Goal: Task Accomplishment & Management: Manage account settings

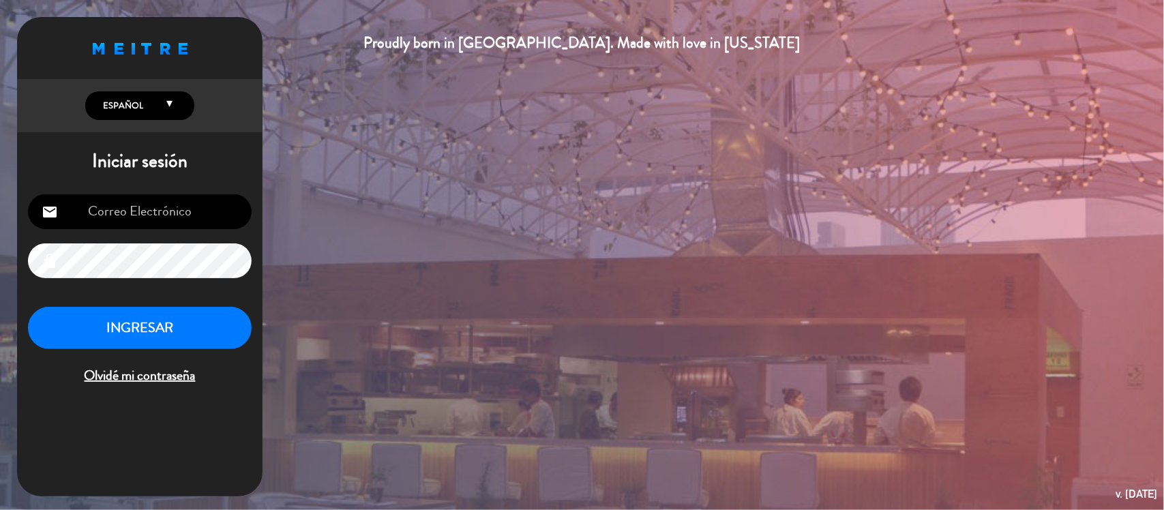
type input "[EMAIL_ADDRESS][DOMAIN_NAME]"
click at [84, 333] on button "INGRESAR" at bounding box center [140, 328] width 224 height 43
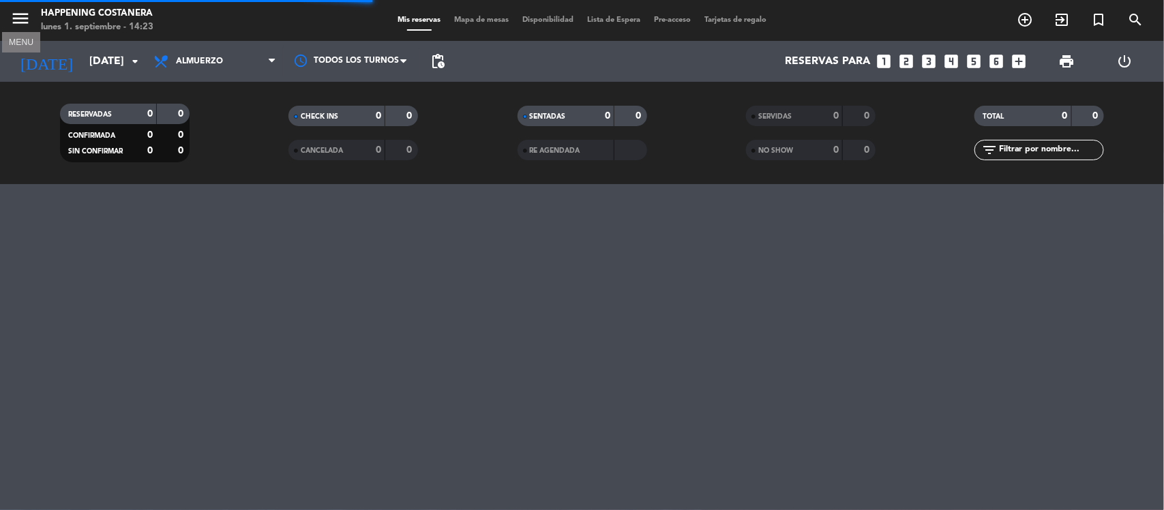
click at [16, 18] on icon "menu" at bounding box center [20, 18] width 20 height 20
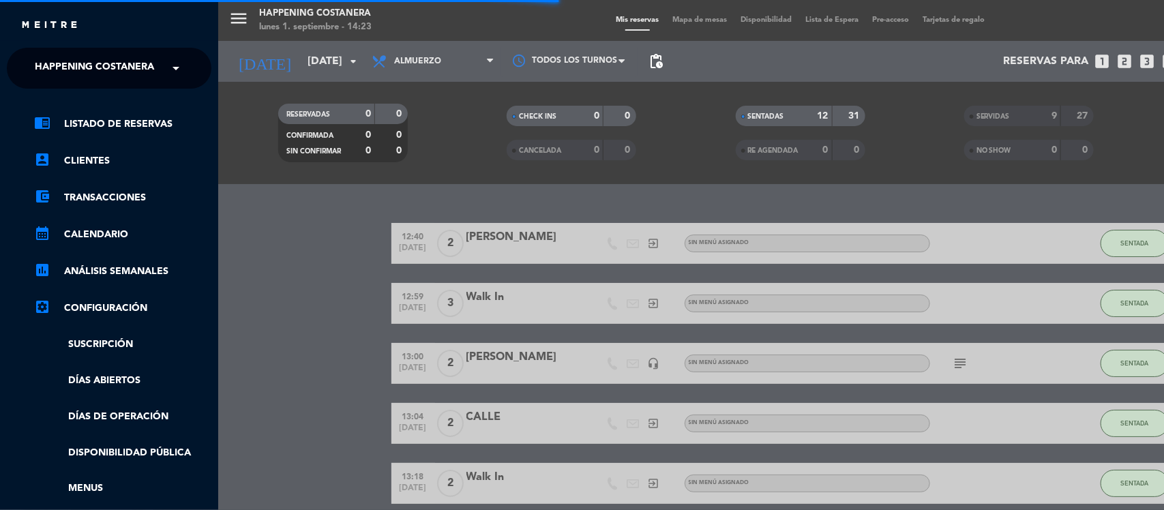
click at [76, 65] on span "Happening Costanera" at bounding box center [94, 68] width 119 height 29
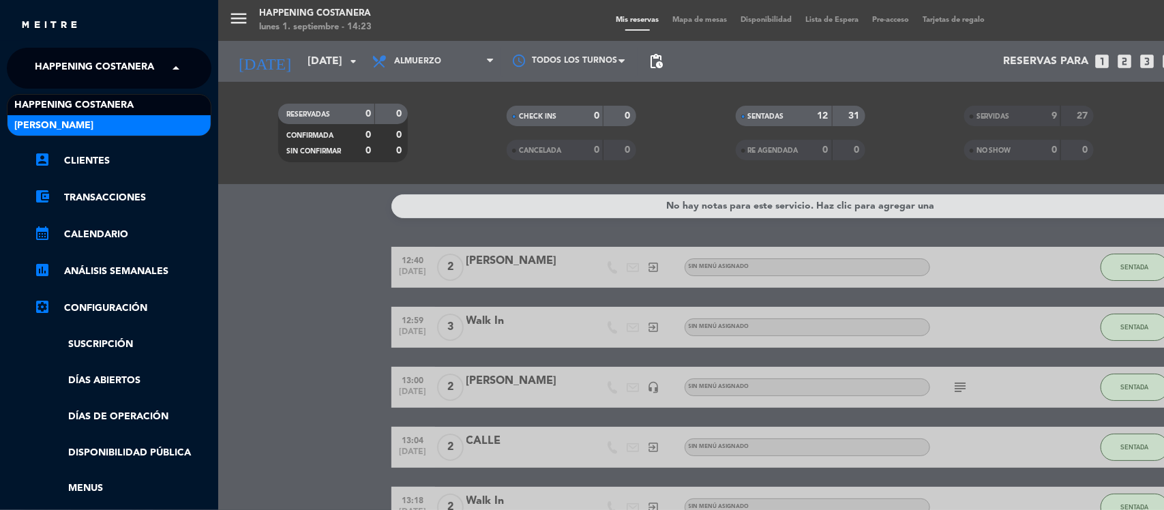
click at [70, 123] on div "[PERSON_NAME]" at bounding box center [108, 125] width 203 height 20
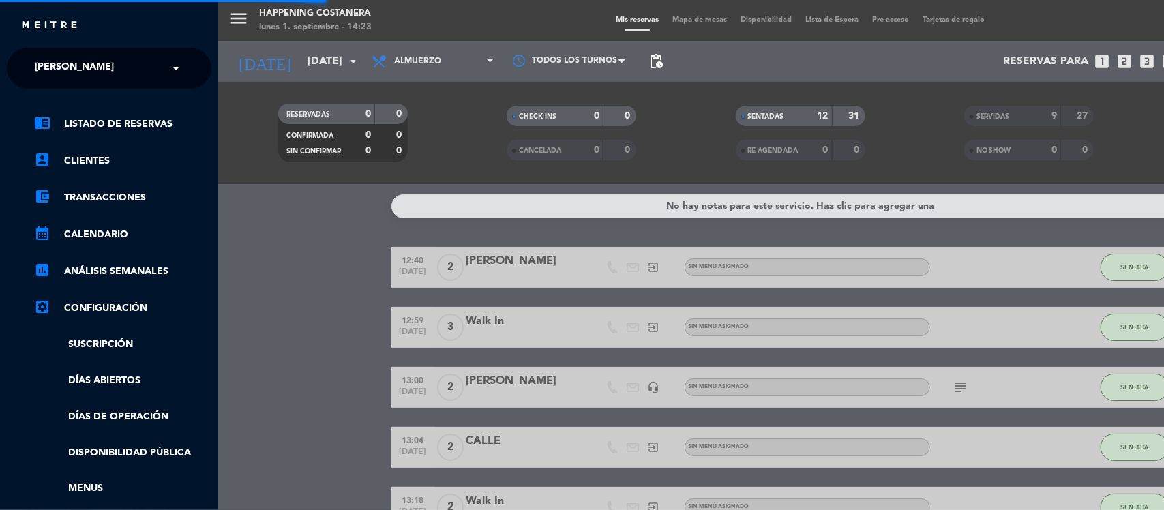
click at [318, 328] on div "menu Happening Costanera [DATE] 1. septiembre - 14:23 Mis reservas Mapa de mesa…" at bounding box center [800, 255] width 1164 height 510
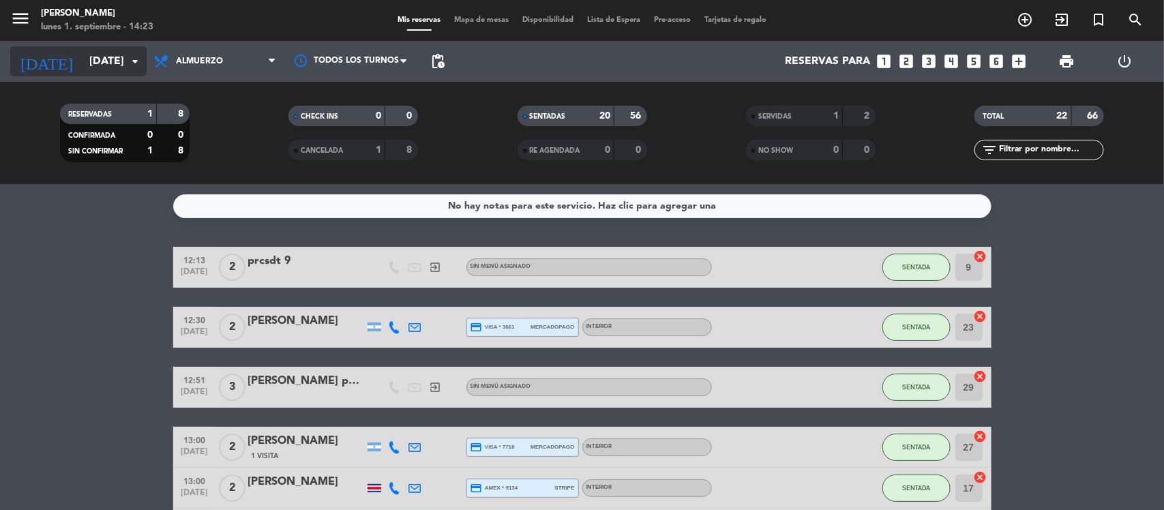
click at [82, 65] on input "[DATE]" at bounding box center [154, 61] width 144 height 27
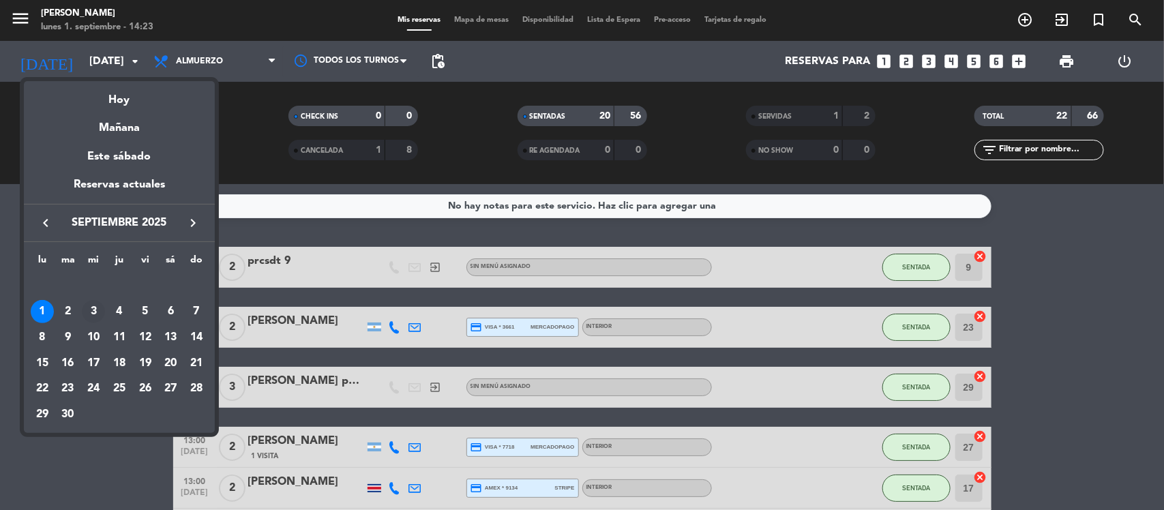
click at [95, 308] on div "3" at bounding box center [93, 311] width 23 height 23
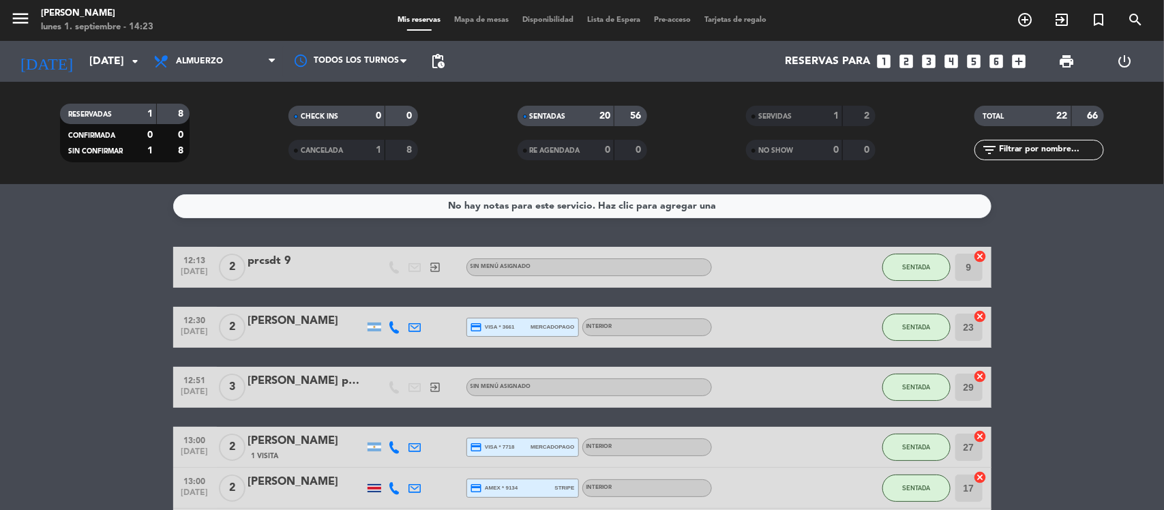
type input "[DATE]"
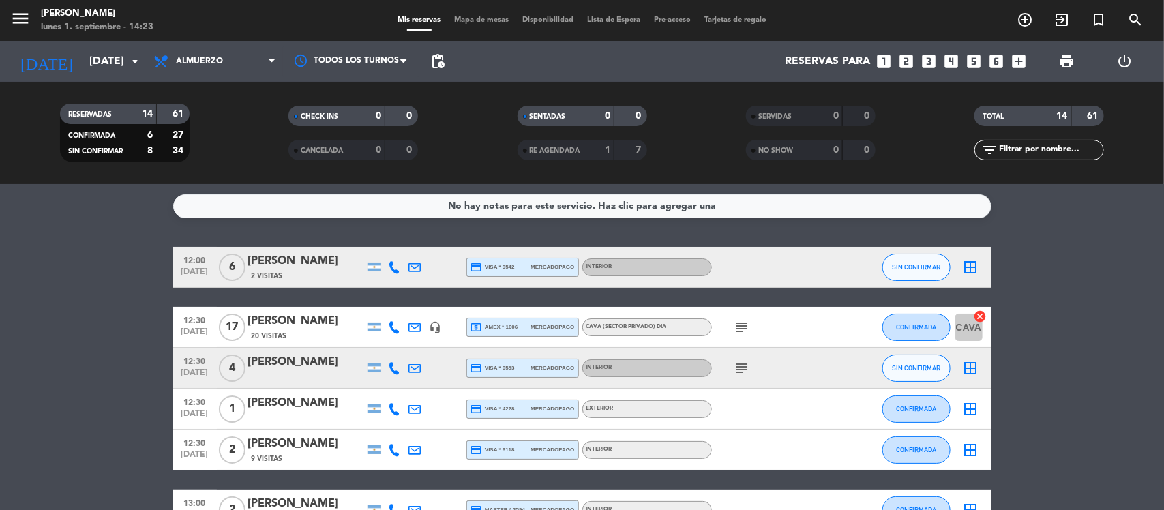
click at [741, 322] on icon "subject" at bounding box center [742, 327] width 16 height 16
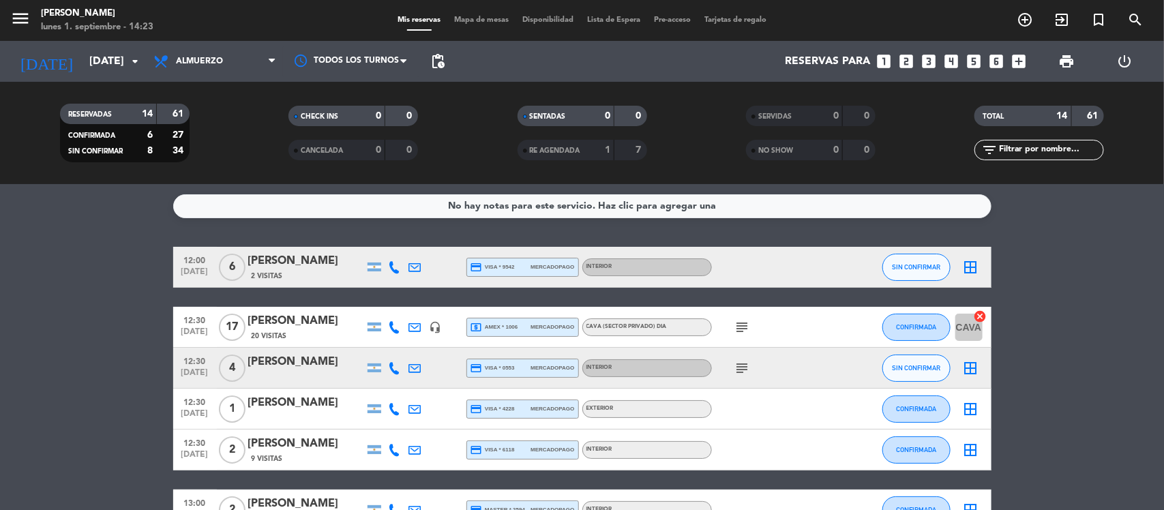
click at [322, 320] on div "[PERSON_NAME]" at bounding box center [306, 321] width 116 height 18
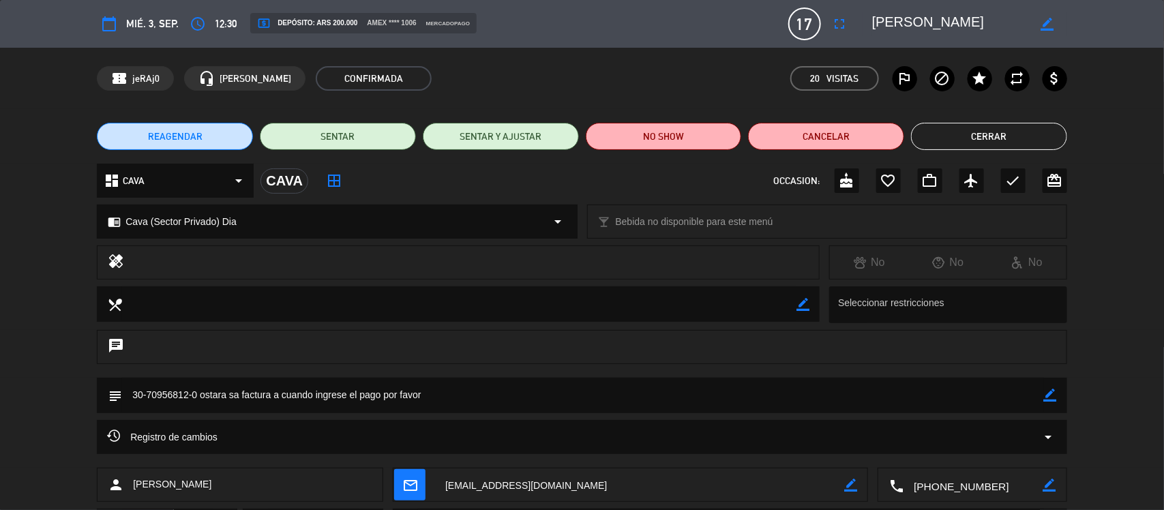
click at [510, 391] on textarea at bounding box center [583, 395] width 922 height 35
click at [1053, 396] on icon "border_color" at bounding box center [1050, 395] width 13 height 13
click at [728, 386] on textarea at bounding box center [583, 395] width 922 height 35
type textarea "30-70956812-0 ostara sa factura a cuando ingrese el pago por favor, traen torta"
click at [1050, 393] on icon at bounding box center [1050, 395] width 13 height 13
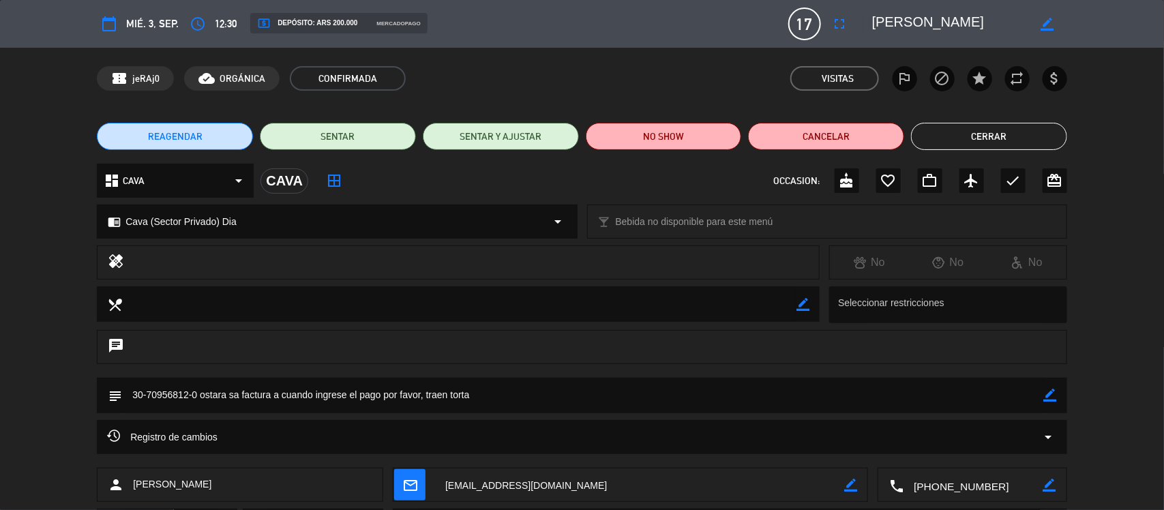
click at [955, 137] on button "Cerrar" at bounding box center [989, 136] width 156 height 27
